Goal: Use online tool/utility

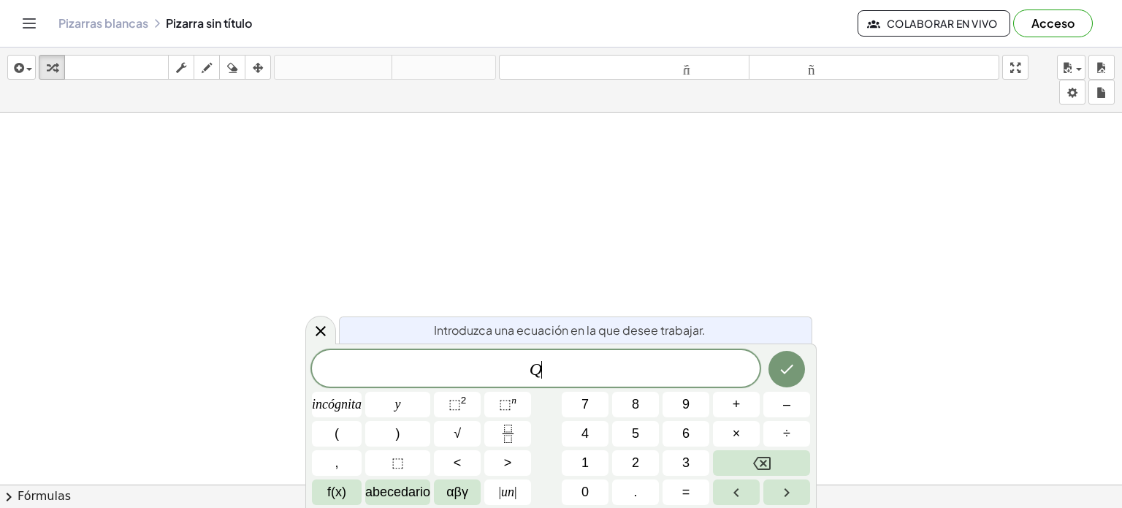
scroll to position [284, 0]
click at [961, 309] on div at bounding box center [561, 258] width 1122 height 860
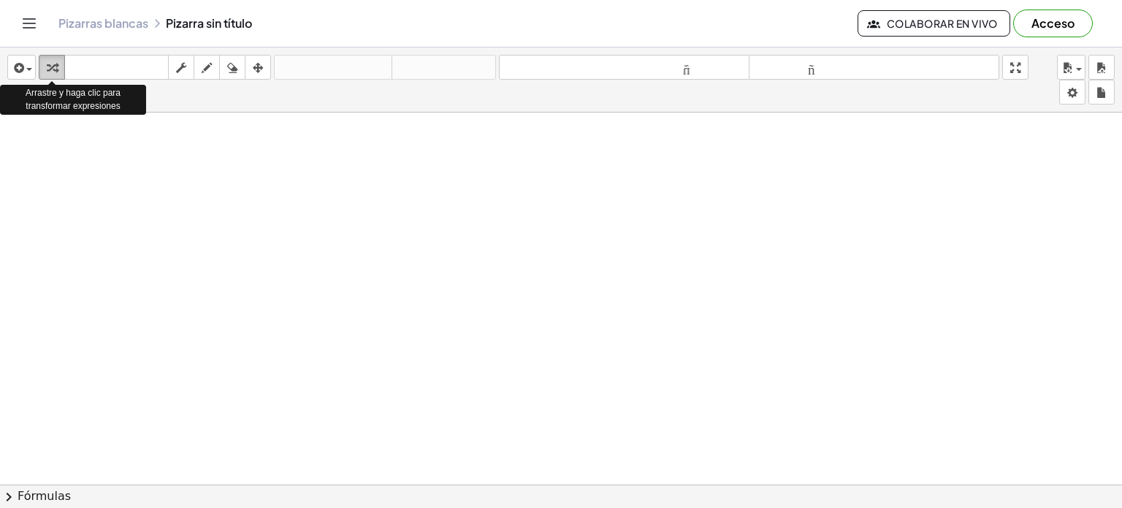
click at [54, 61] on icon "button" at bounding box center [52, 68] width 10 height 18
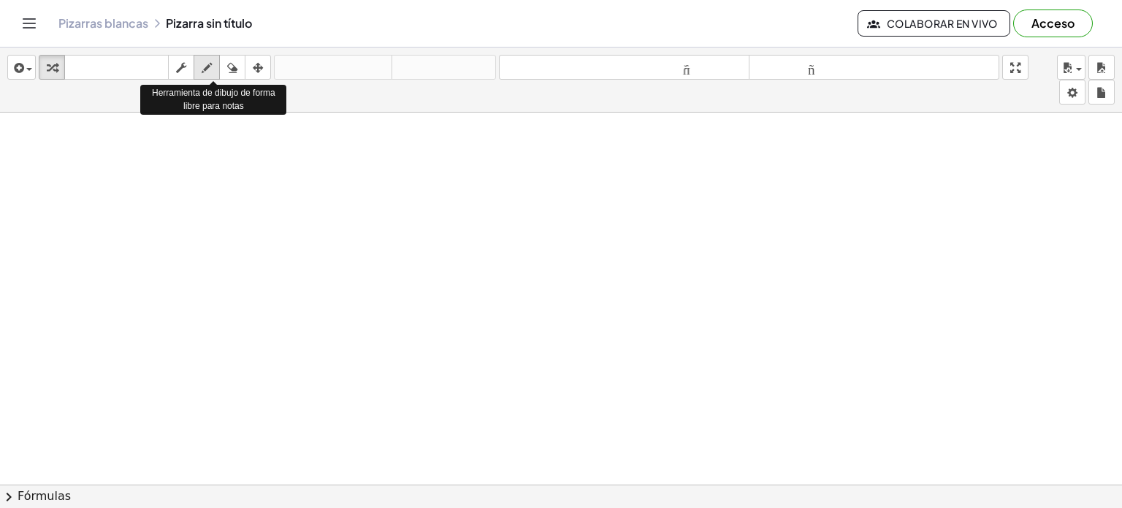
click at [208, 66] on icon "button" at bounding box center [207, 68] width 10 height 18
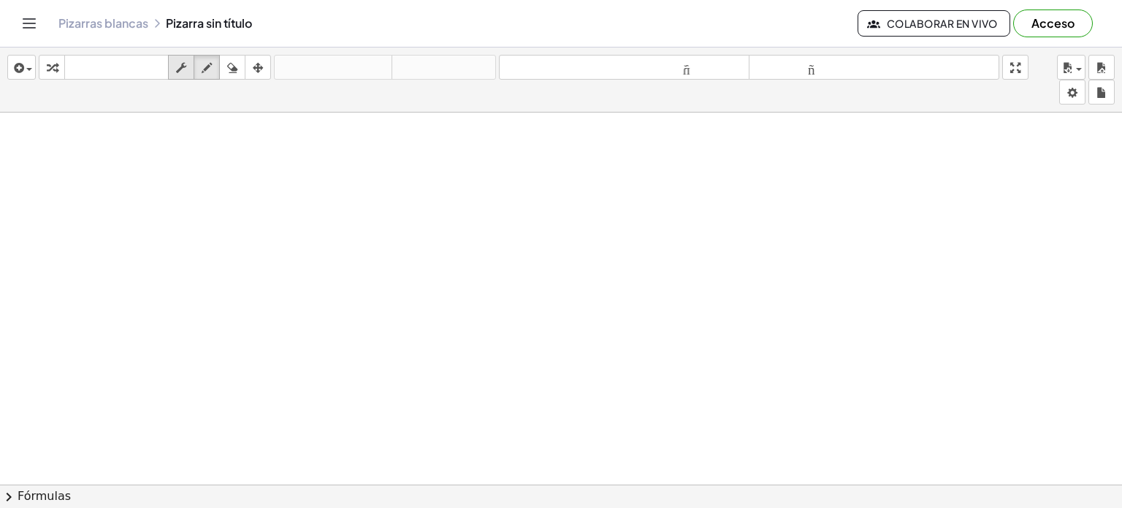
click at [187, 66] on div "button" at bounding box center [181, 67] width 19 height 18
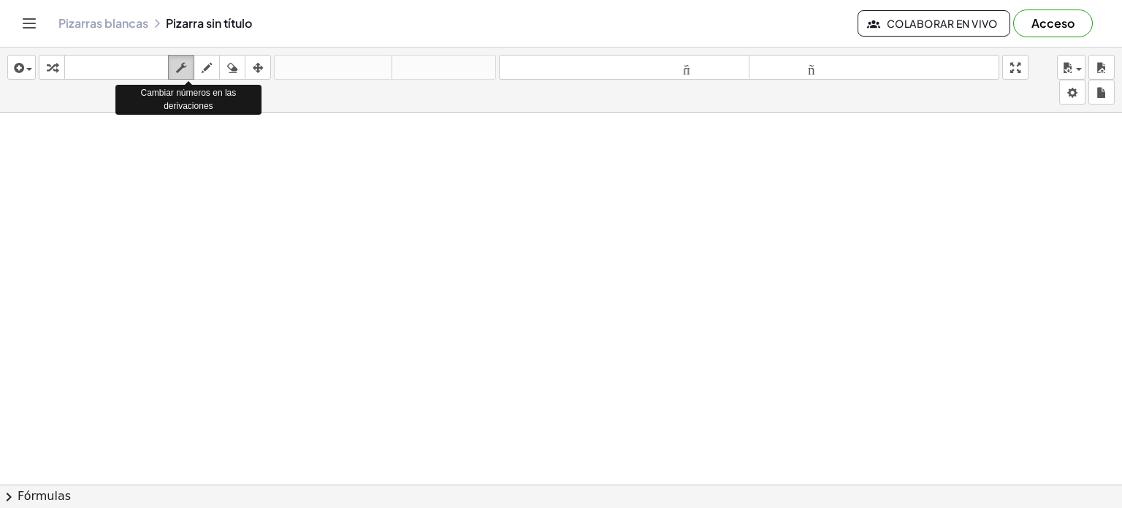
click at [187, 66] on div "button" at bounding box center [181, 67] width 19 height 18
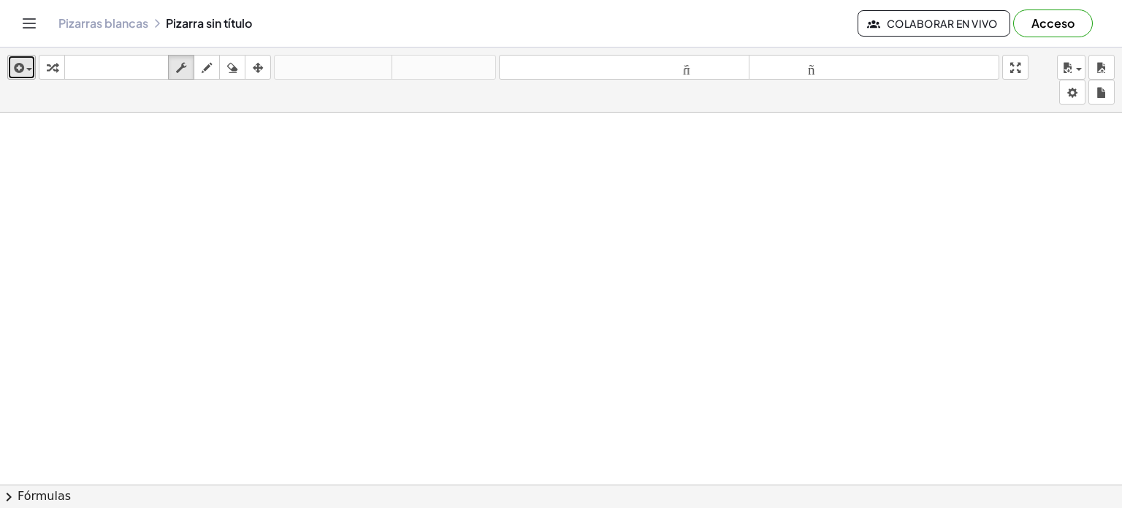
click at [23, 65] on icon "button" at bounding box center [17, 68] width 13 height 18
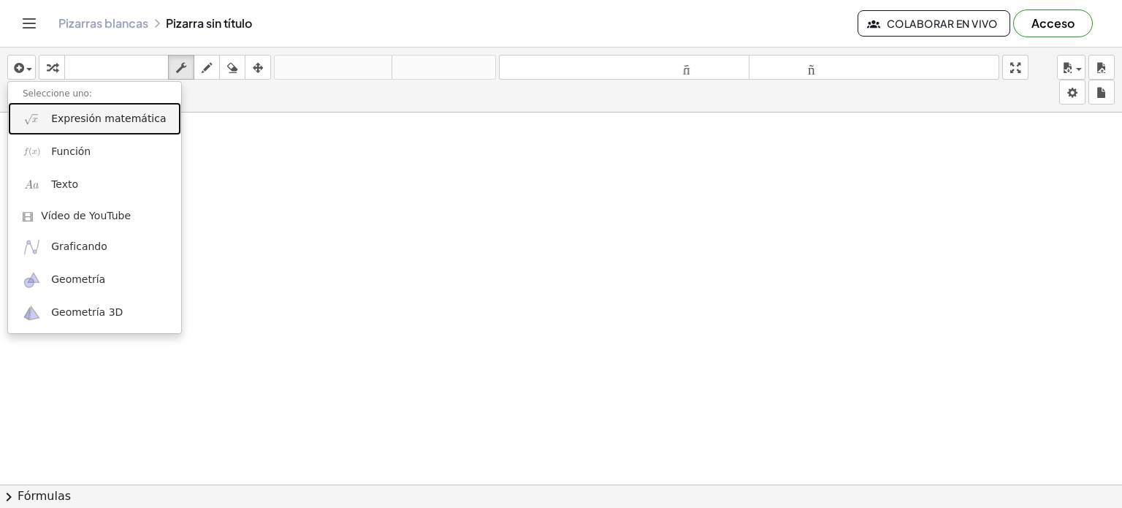
click at [119, 124] on font "Expresión matemática" at bounding box center [108, 118] width 115 height 12
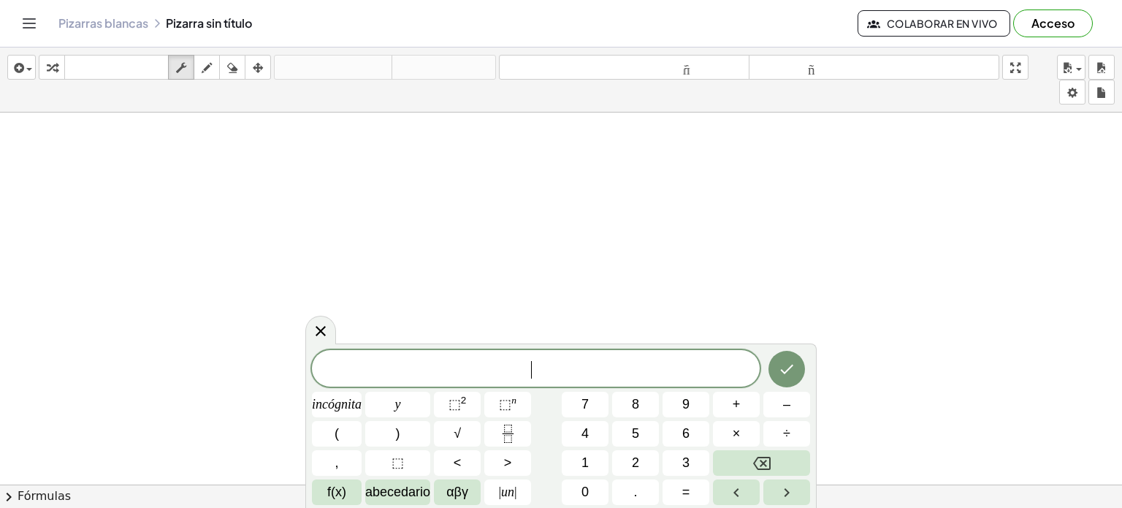
scroll to position [602, 0]
click at [778, 488] on icon "Flecha derecha" at bounding box center [787, 492] width 18 height 18
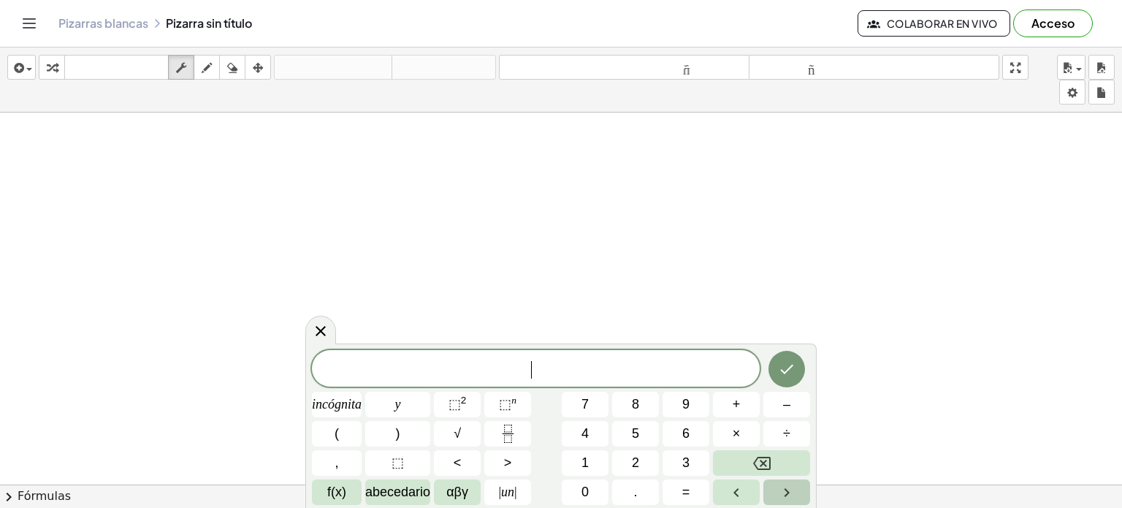
click at [778, 488] on icon "Flecha derecha" at bounding box center [787, 492] width 18 height 18
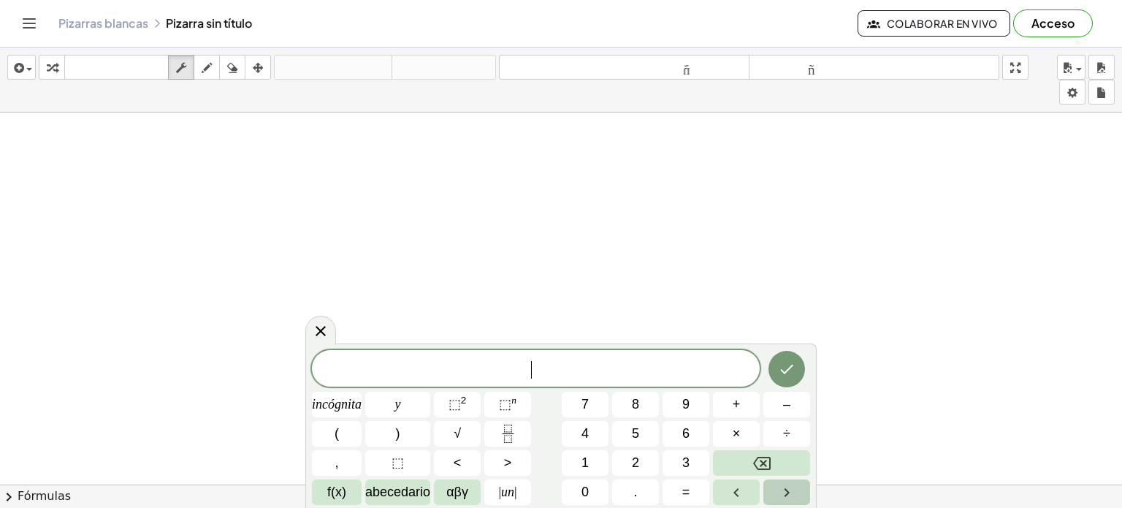
click at [778, 488] on icon "Flecha derecha" at bounding box center [787, 492] width 18 height 18
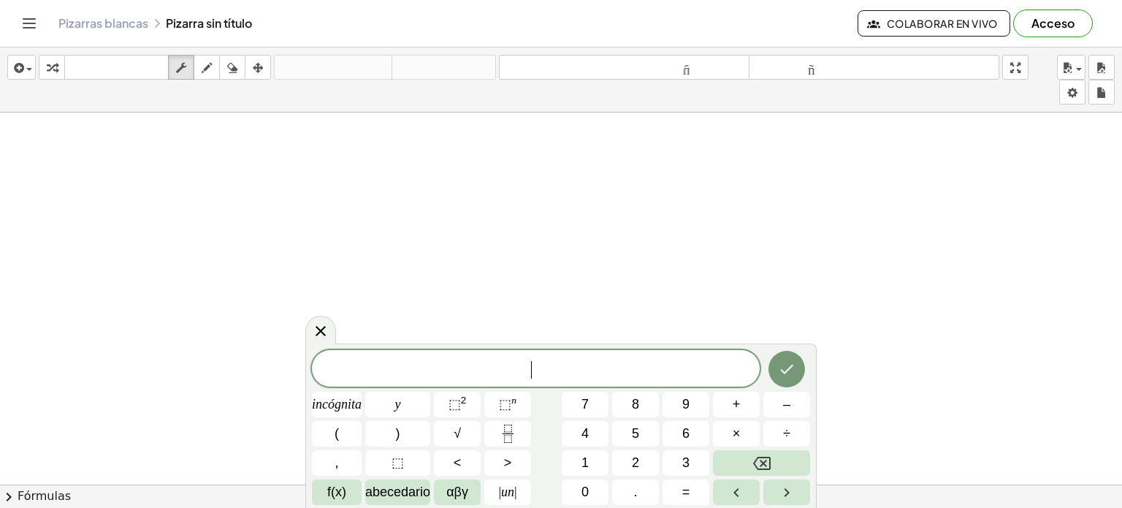
scroll to position [672, 0]
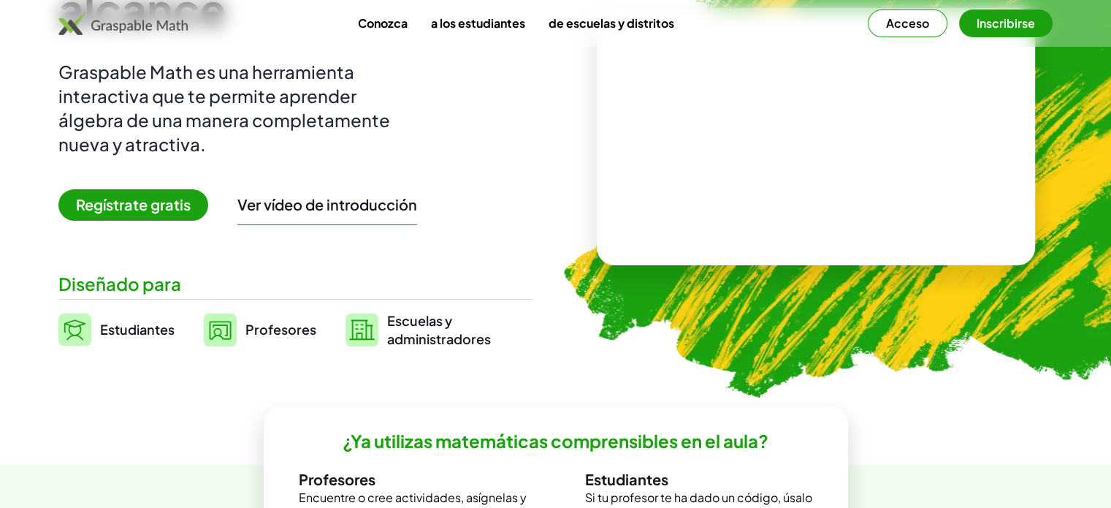
scroll to position [146, 0]
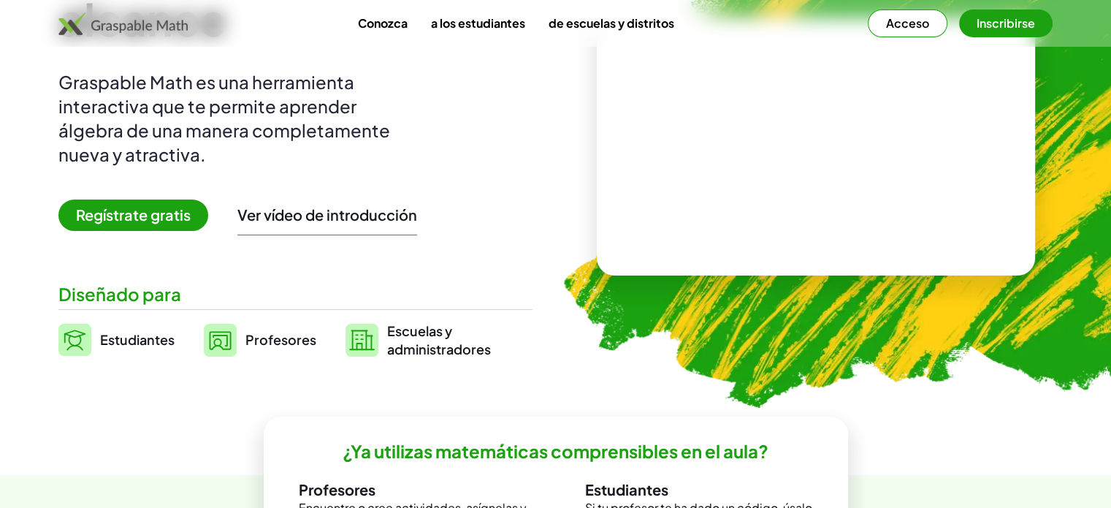
click at [233, 338] on img at bounding box center [220, 340] width 33 height 33
